Goal: Transaction & Acquisition: Purchase product/service

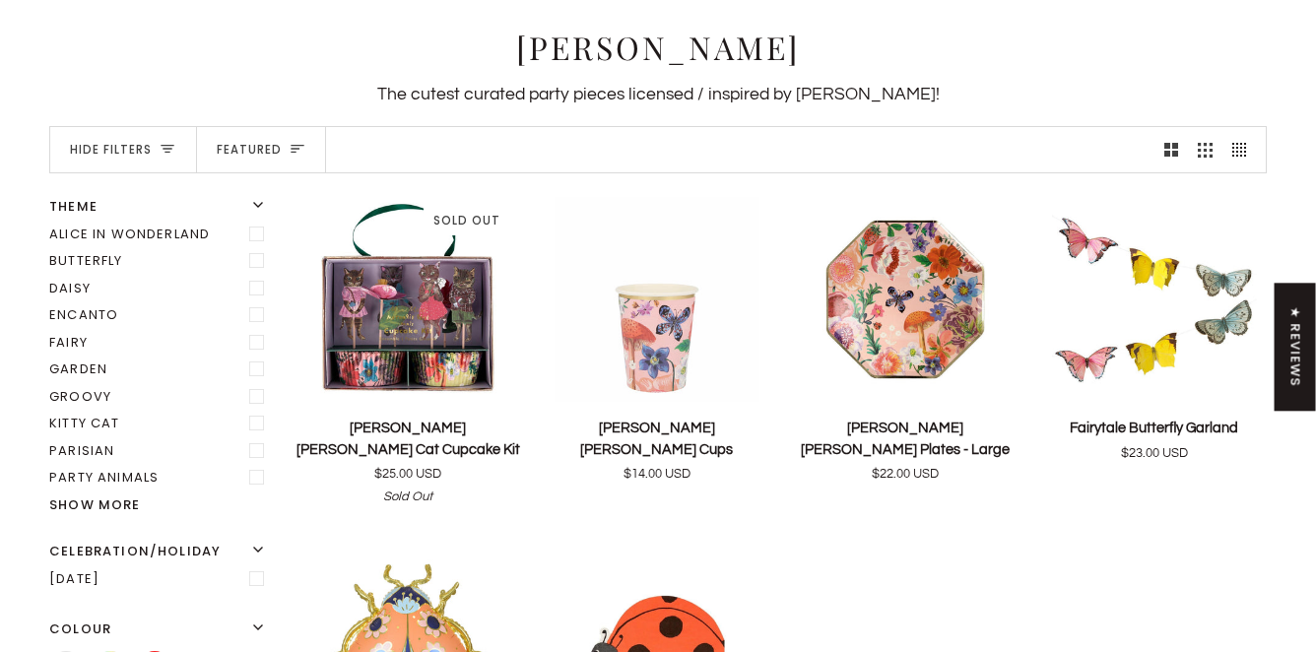
scroll to position [163, 0]
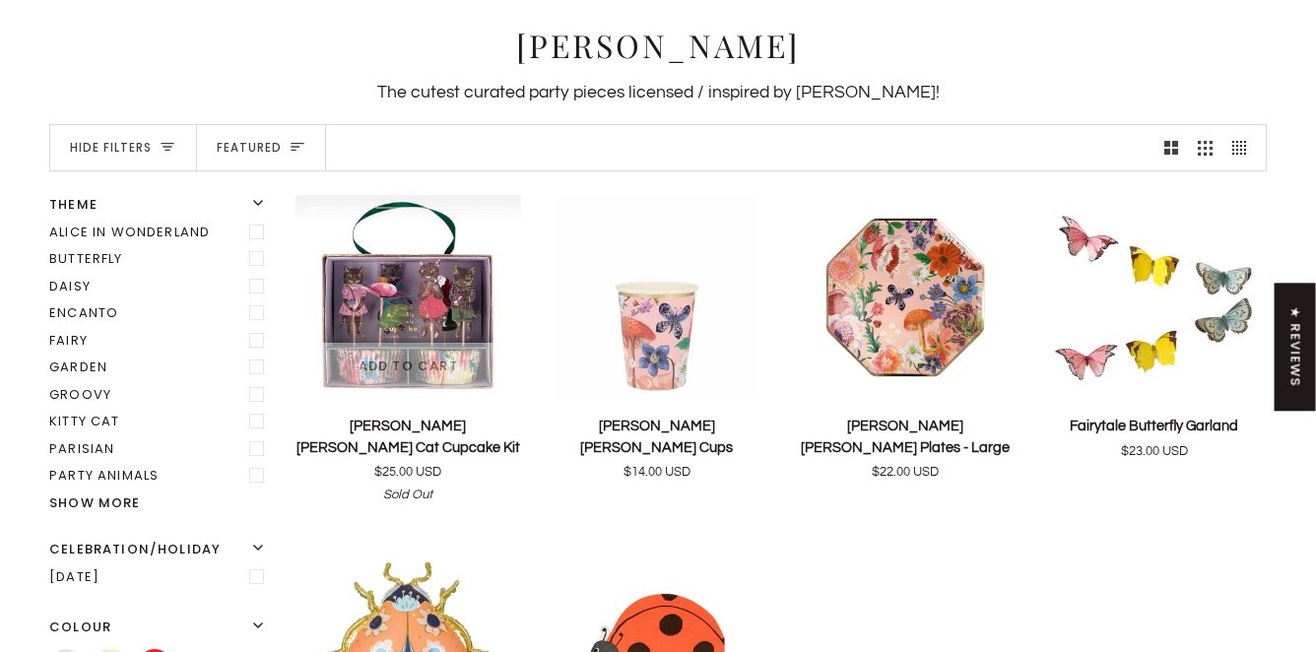
click at [421, 306] on img "Nathalie Lété Flora Cat Cupcake Kit" at bounding box center [409, 297] width 226 height 205
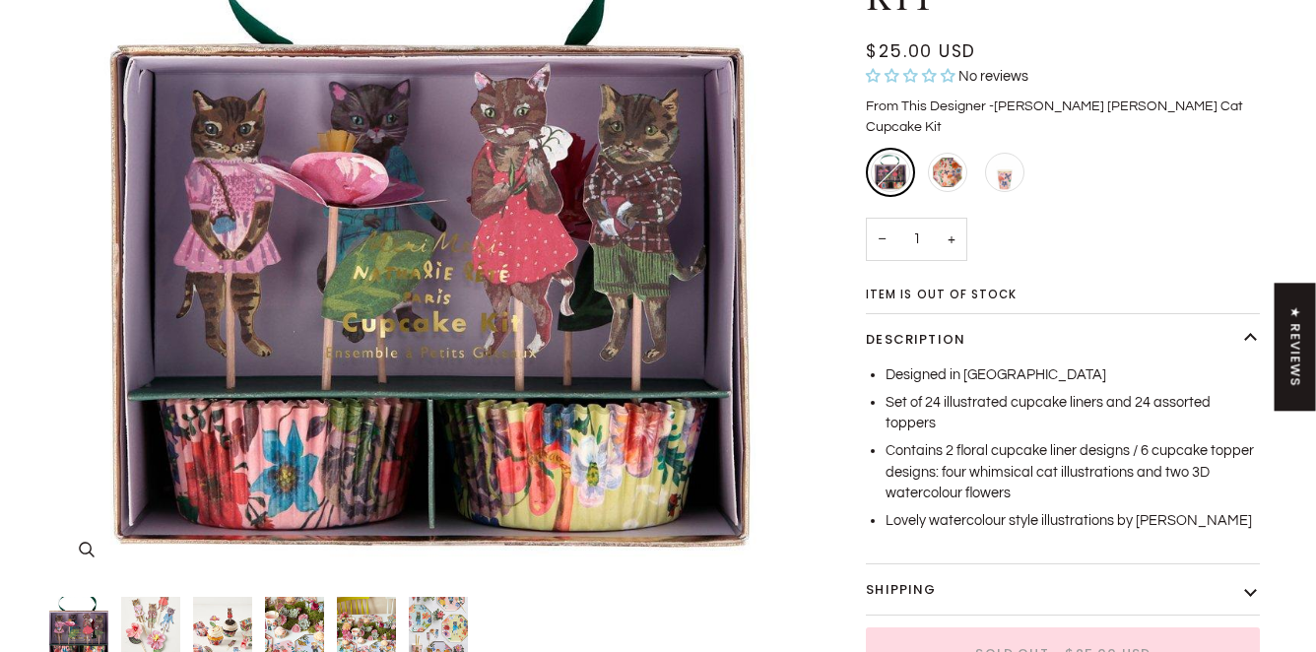
scroll to position [304, 0]
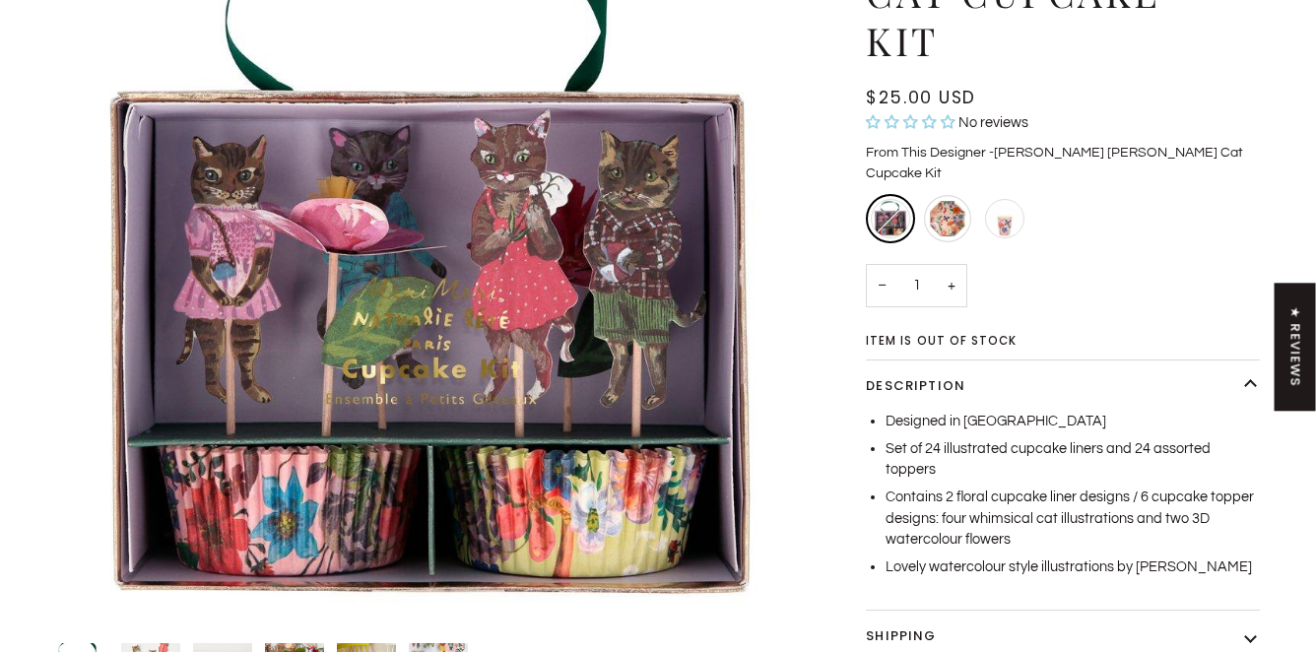
click at [951, 195] on div "Nathalie Lété Flora Plates - Large" at bounding box center [947, 218] width 47 height 47
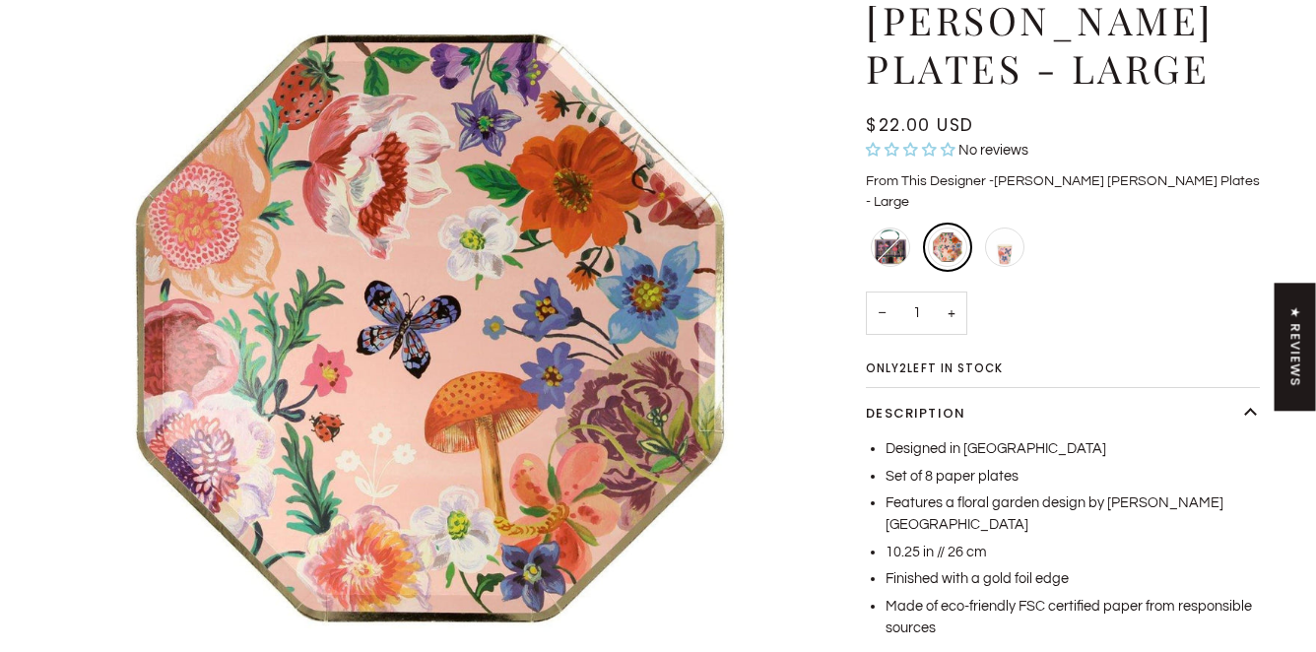
scroll to position [236, 0]
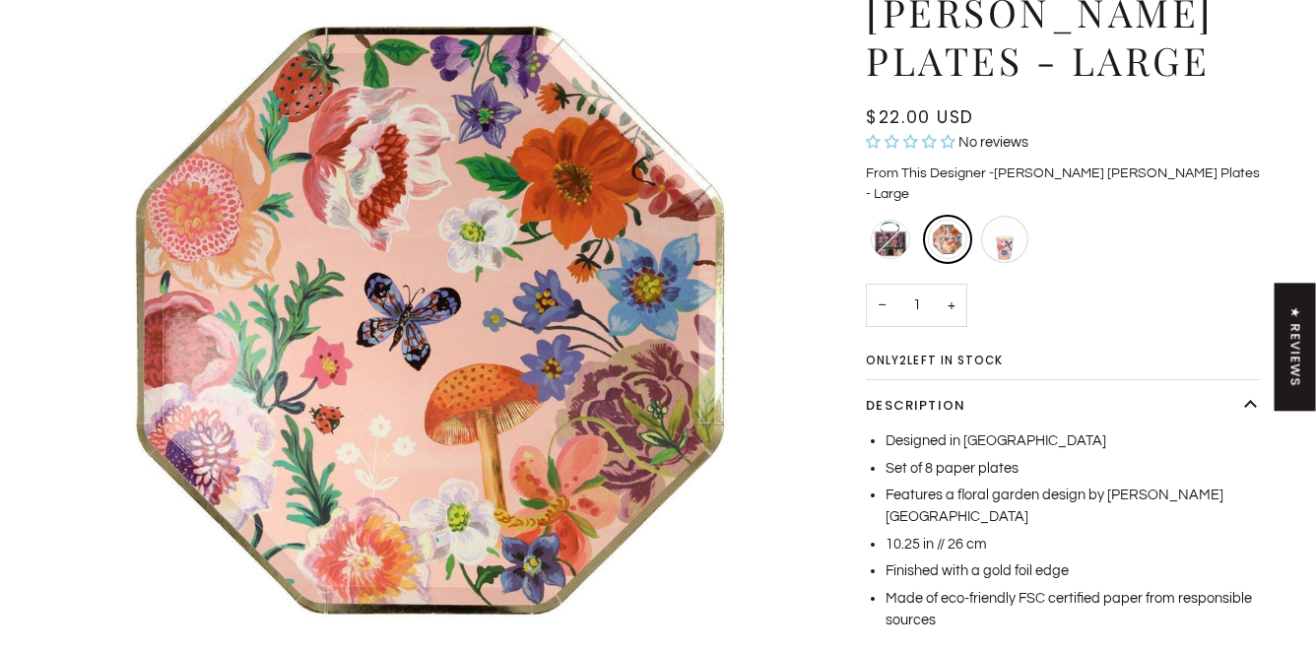
click at [1008, 216] on div "Nathalie Lété Flora Cups" at bounding box center [1004, 239] width 47 height 47
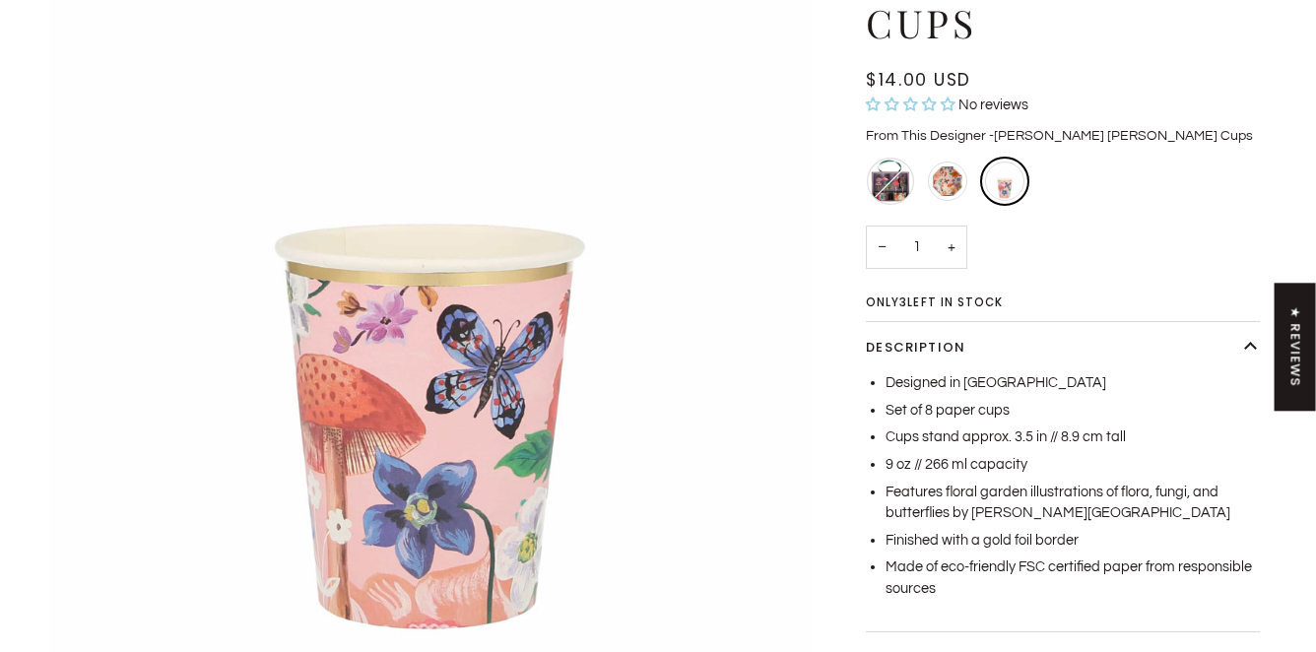
scroll to position [262, 0]
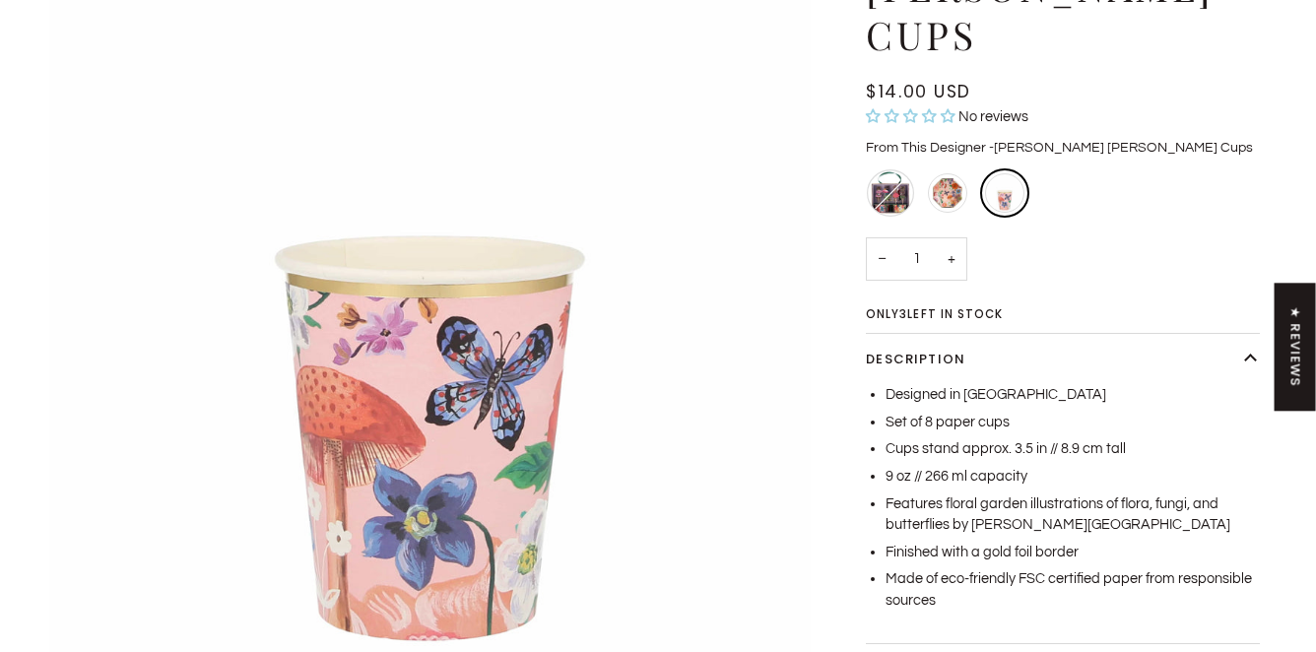
click at [886, 169] on div "Nathalie Lété Flora Cat Cupcake Kit - Sold Out" at bounding box center [890, 192] width 47 height 47
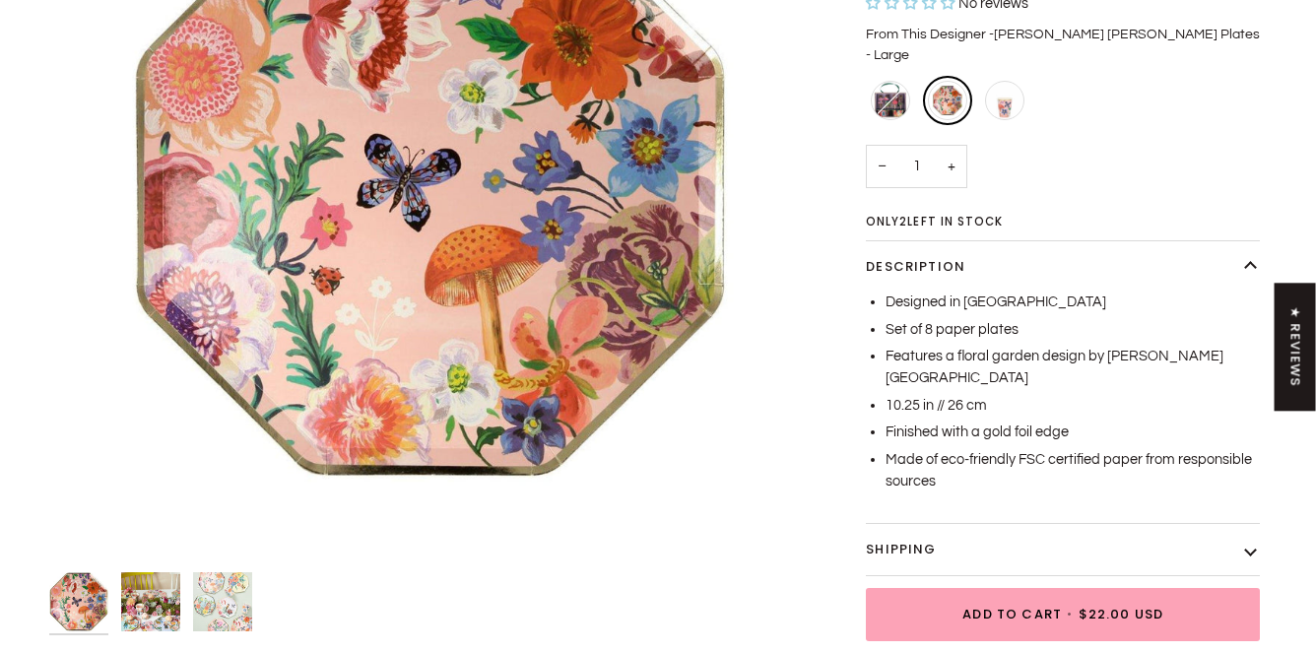
scroll to position [376, 0]
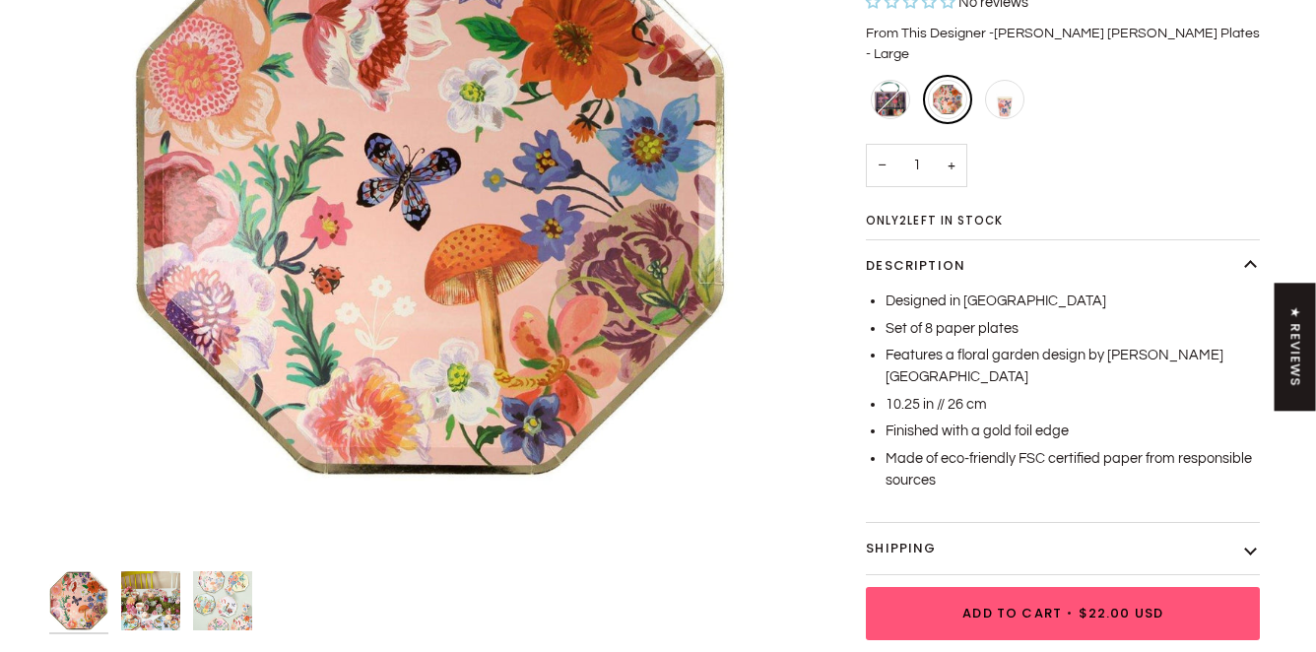
click at [1024, 587] on button "Add to Cart • $22.00 USD" at bounding box center [1063, 613] width 394 height 53
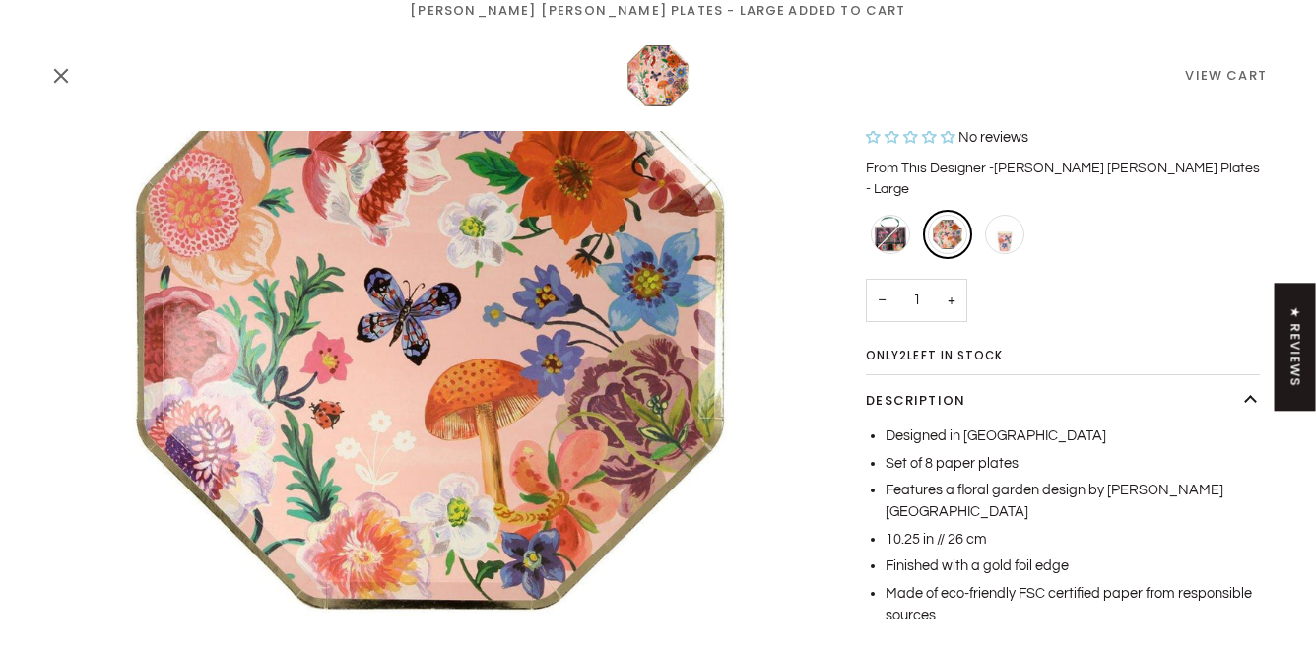
scroll to position [220, 0]
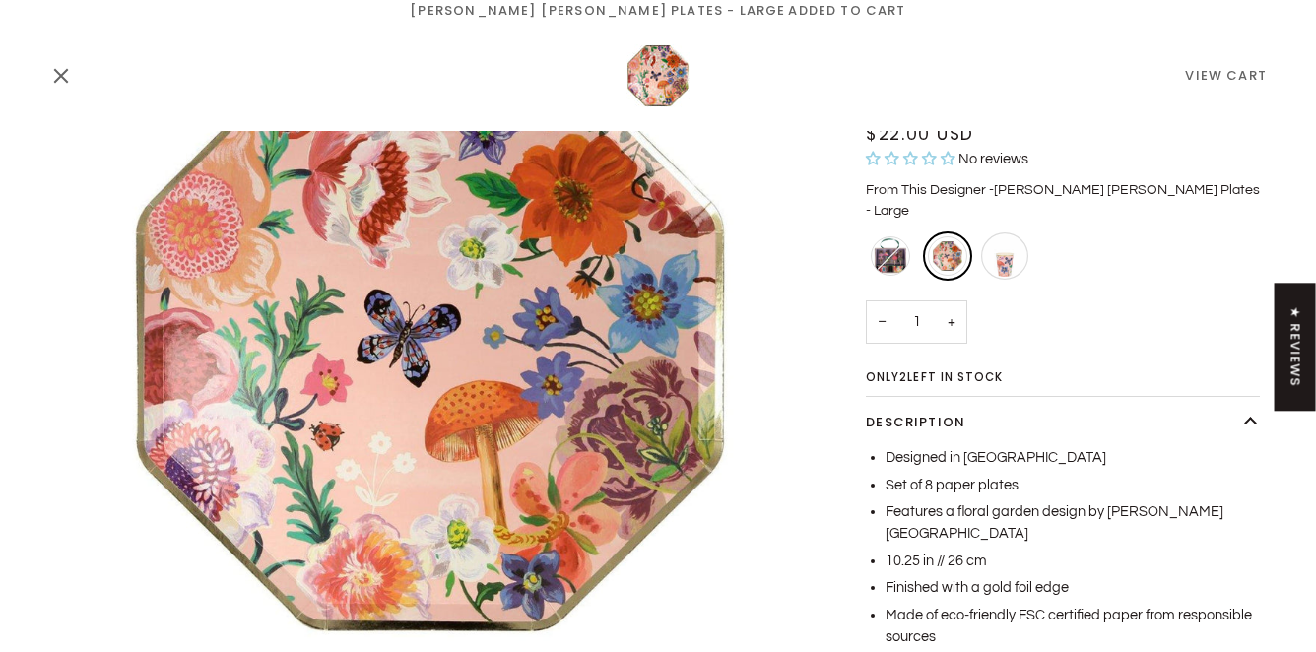
click at [1007, 233] on div "Nathalie Lété Flora Cups" at bounding box center [1004, 256] width 47 height 47
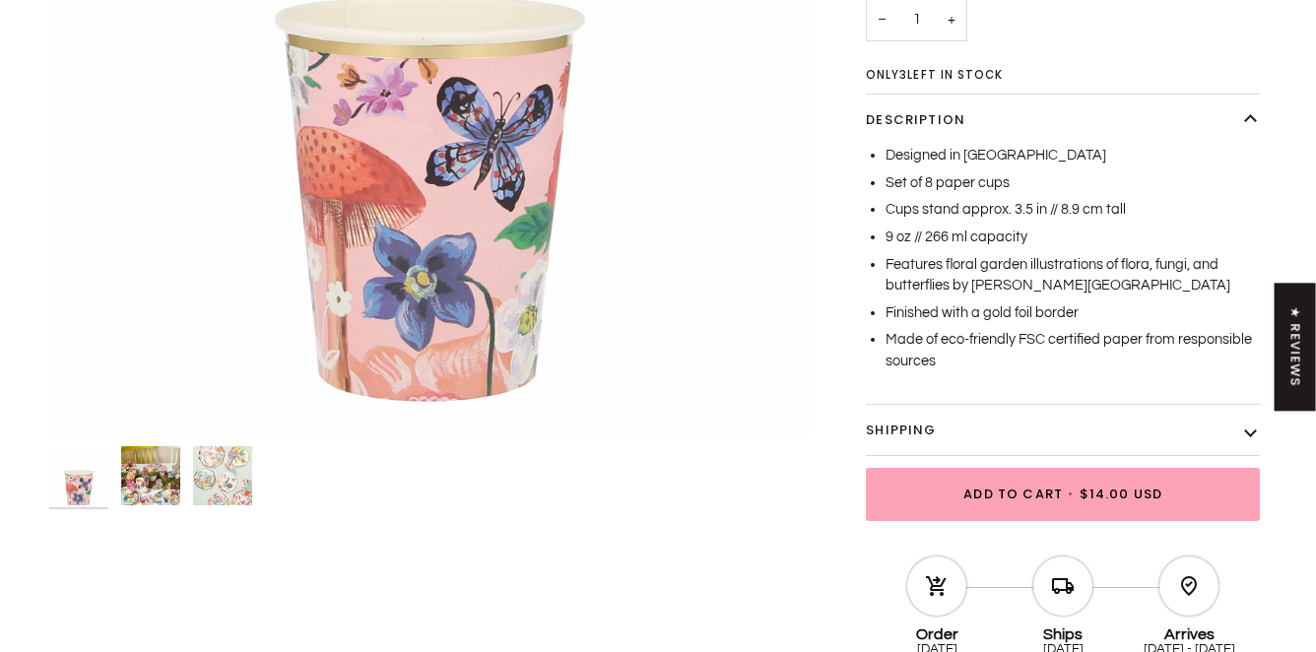
scroll to position [506, 0]
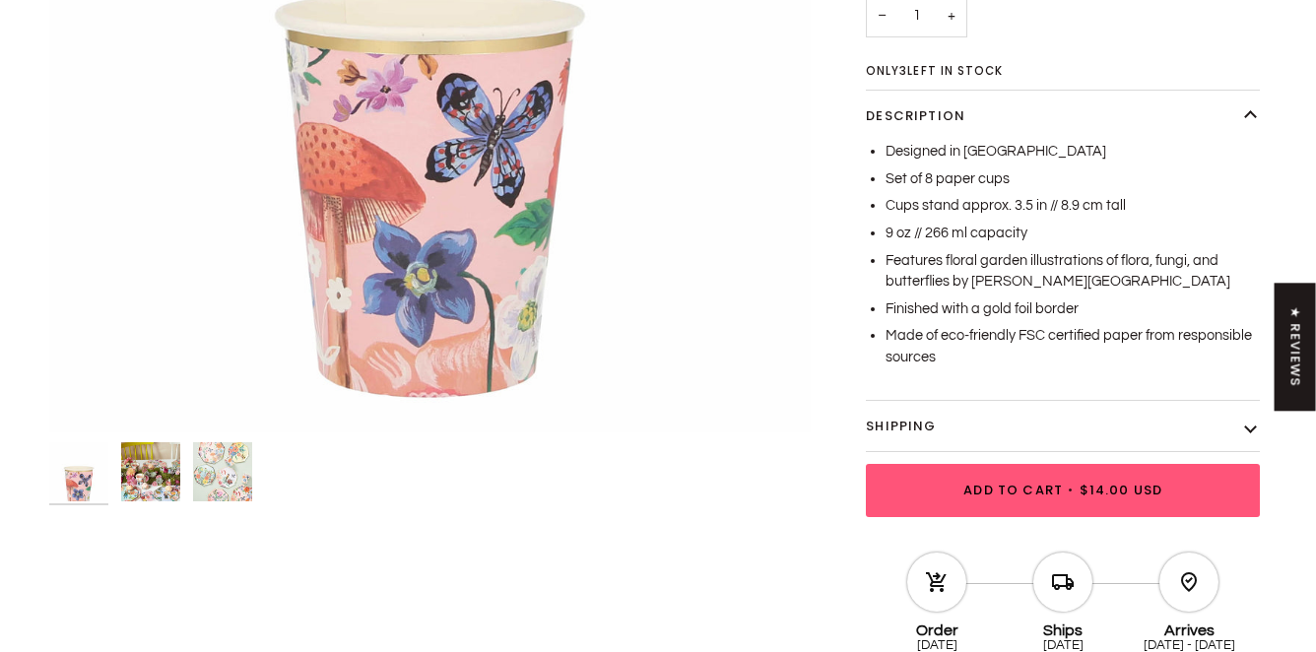
click at [1041, 481] on span "Add to Cart" at bounding box center [1014, 491] width 100 height 20
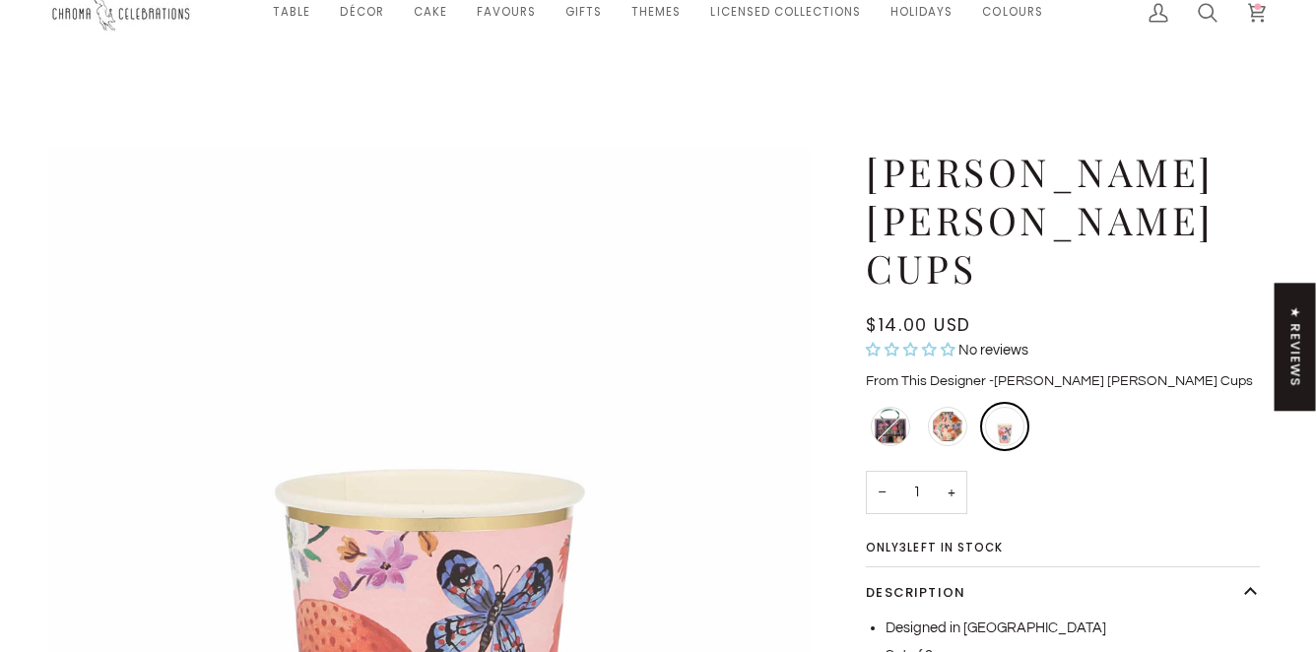
scroll to position [0, 0]
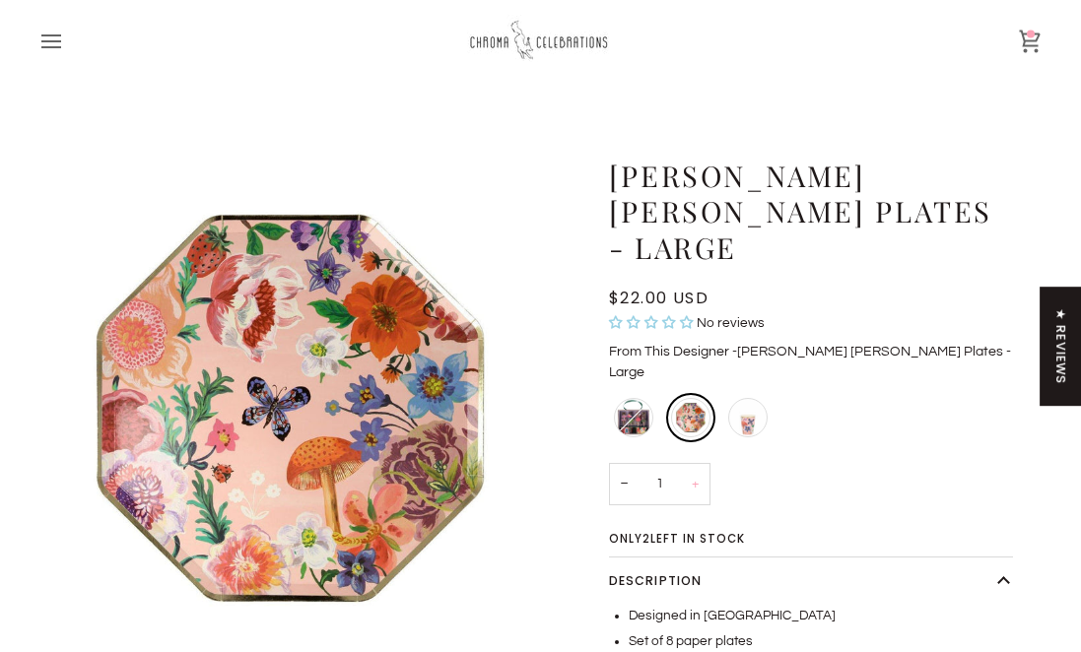
click at [696, 463] on button "+" at bounding box center [695, 484] width 31 height 42
type input "2"
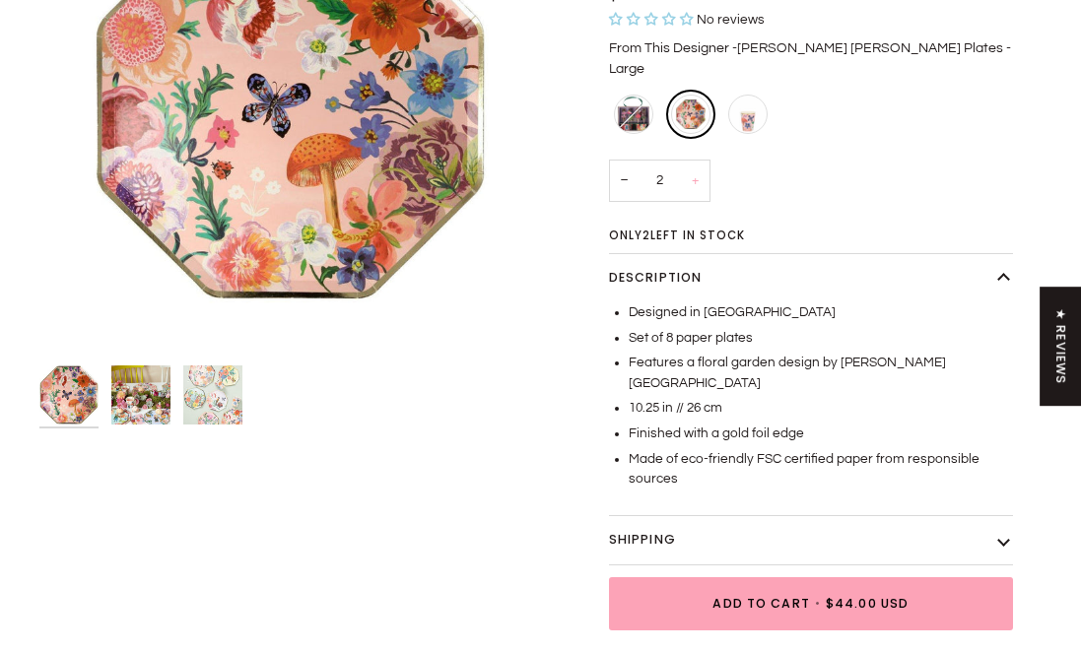
scroll to position [329, 0]
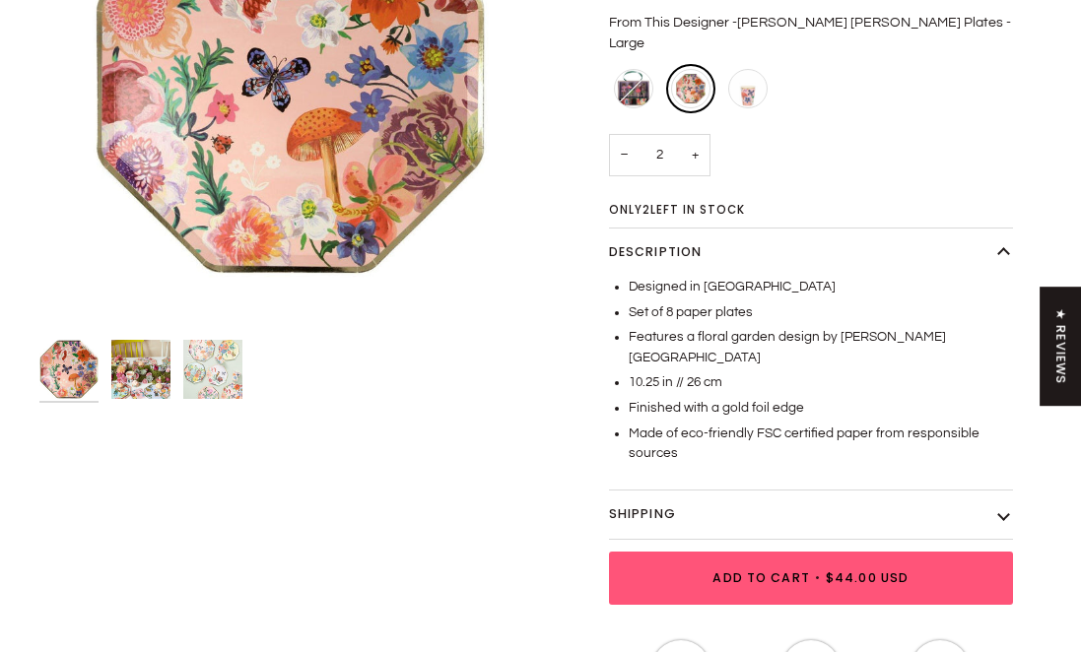
click at [759, 570] on span "Add to Cart" at bounding box center [760, 579] width 97 height 18
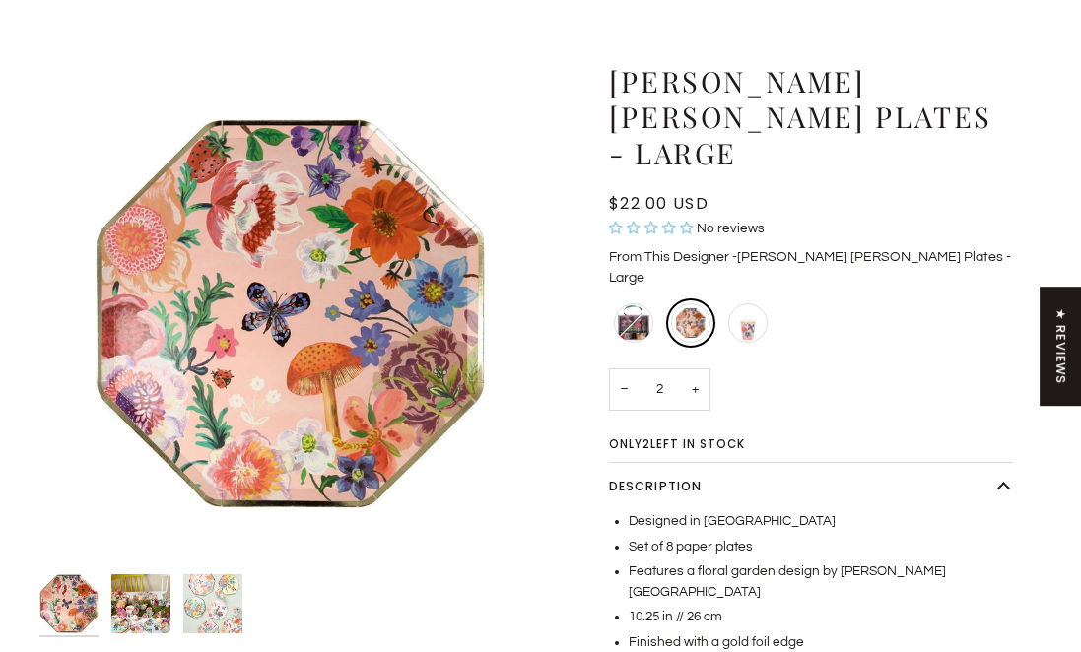
scroll to position [0, 0]
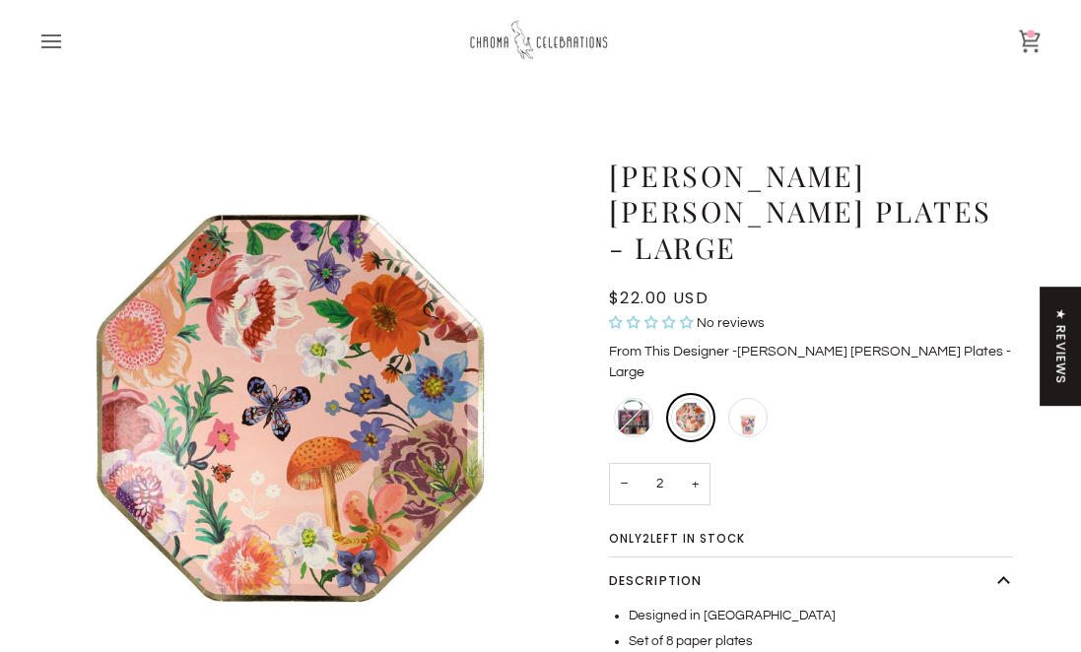
click at [1028, 37] on icon at bounding box center [1030, 42] width 24 height 24
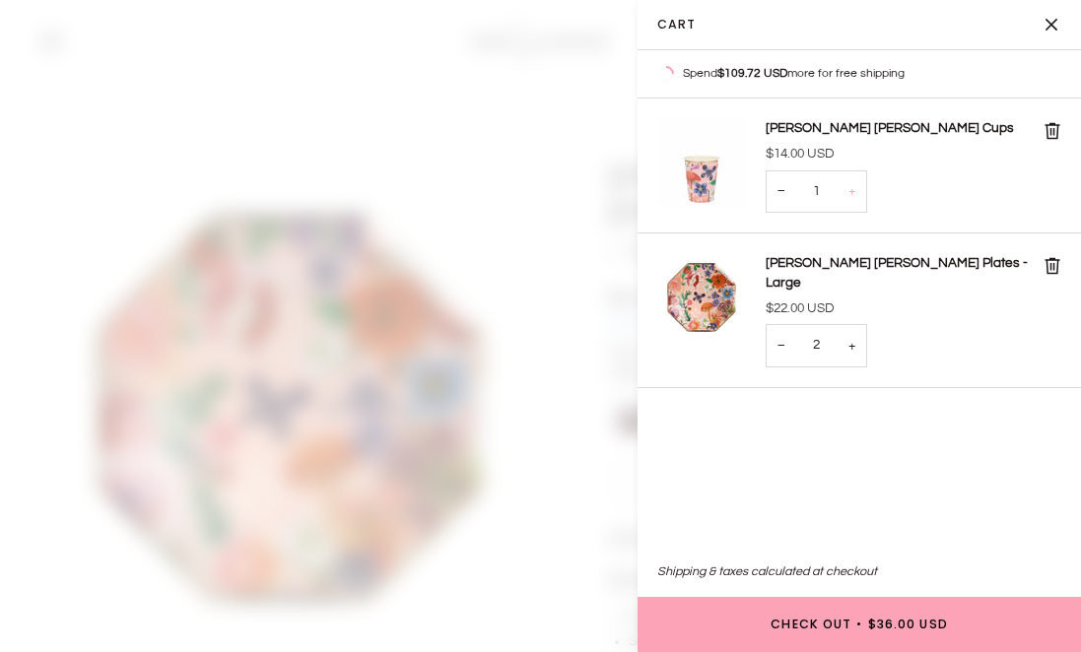
click at [853, 188] on button "+" at bounding box center [852, 191] width 31 height 42
type input "2"
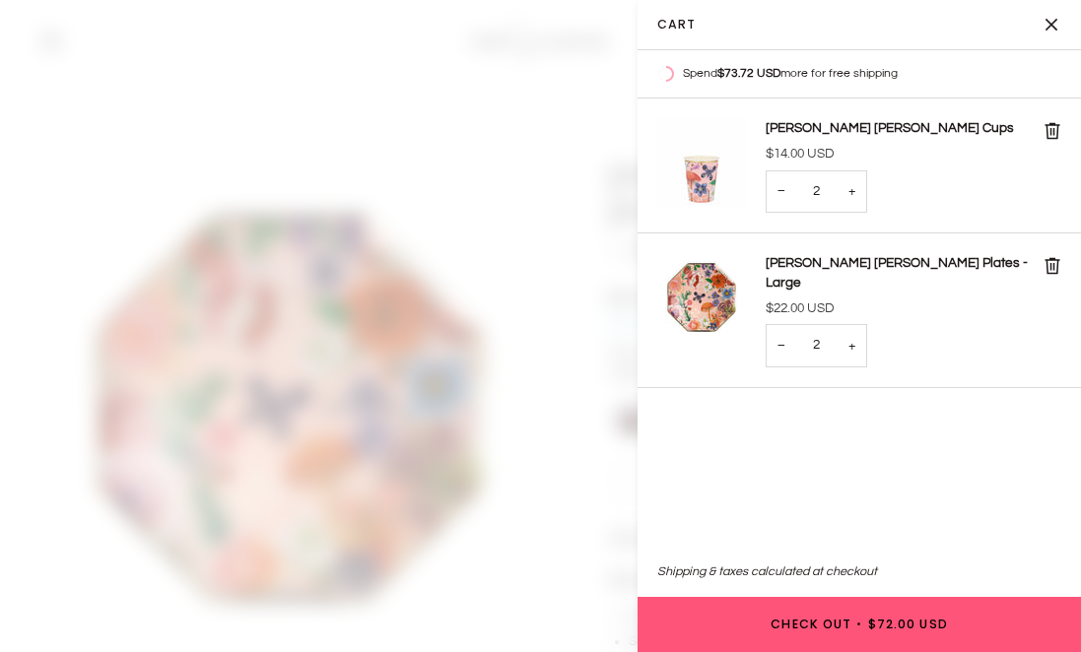
click at [866, 624] on span "•" at bounding box center [859, 625] width 16 height 13
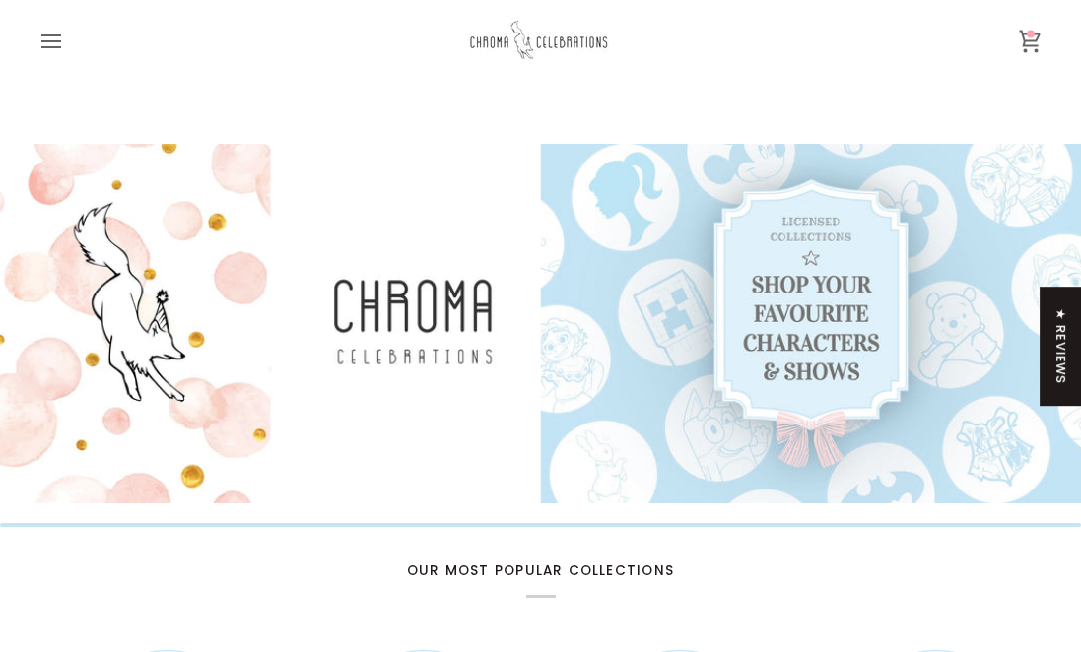
click at [60, 38] on icon "Open menu" at bounding box center [51, 42] width 24 height 24
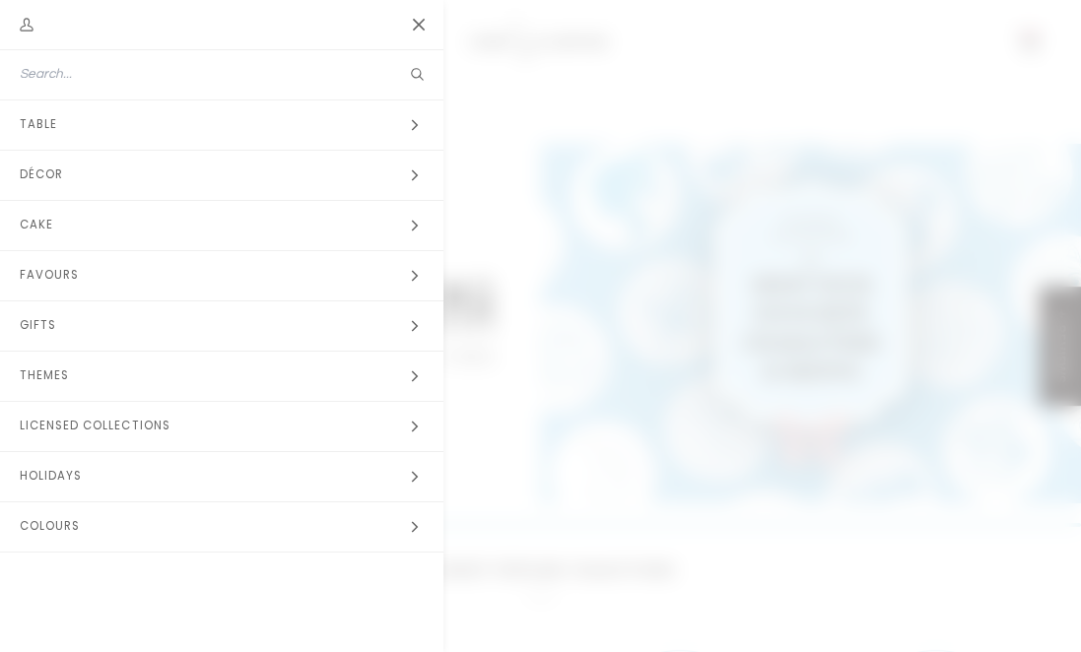
click at [417, 29] on button "Close" at bounding box center [418, 24] width 49 height 49
